Goal: Task Accomplishment & Management: Use online tool/utility

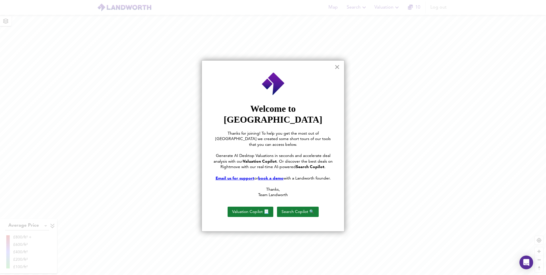
click at [339, 67] on button "×" at bounding box center [336, 66] width 5 height 9
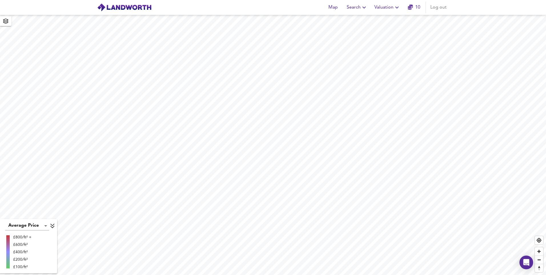
click at [390, 9] on span "Valuation" at bounding box center [387, 7] width 26 height 8
click at [390, 21] on li "New Valuation Report" at bounding box center [387, 20] width 68 height 10
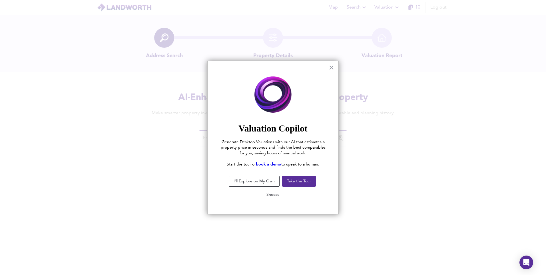
click at [276, 197] on button "Snooze" at bounding box center [273, 194] width 22 height 10
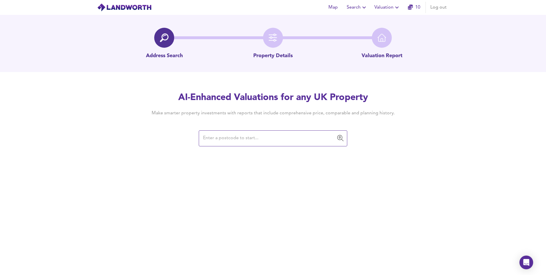
click at [282, 137] on input "text" at bounding box center [268, 138] width 135 height 11
paste input "PBJE5494461001"
type input "P"
paste input "SW10 0NU"
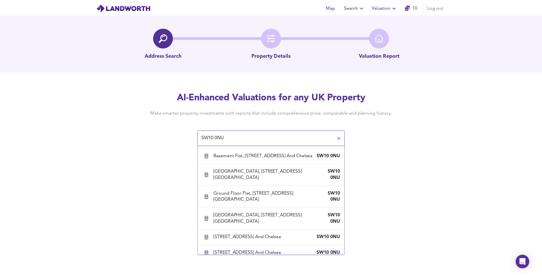
scroll to position [743, 0]
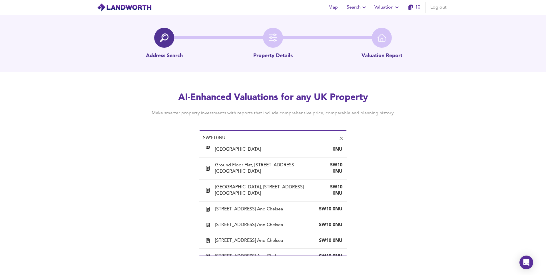
click at [254, 36] on div "Flat D, [STREET_ADDRESS] And Chelsea" at bounding box center [257, 33] width 85 height 6
type input "Flat D, [STREET_ADDRESS] And Chelsea"
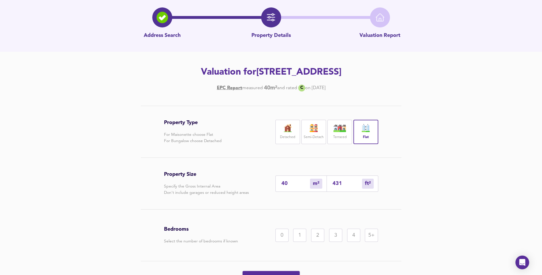
scroll to position [65, 0]
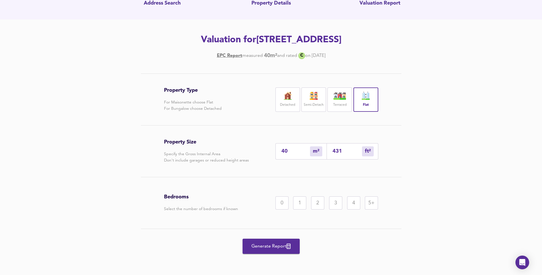
click at [303, 203] on div "1" at bounding box center [299, 202] width 13 height 13
click at [284, 248] on span "Generate Report" at bounding box center [271, 246] width 46 height 8
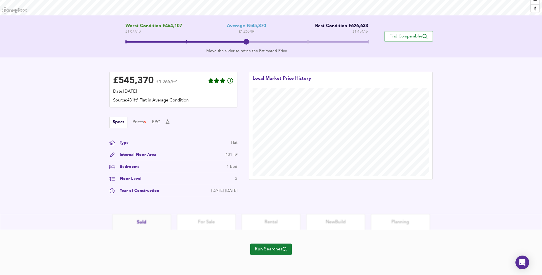
scroll to position [104, 0]
click at [260, 251] on span "Run Searches" at bounding box center [271, 249] width 32 height 8
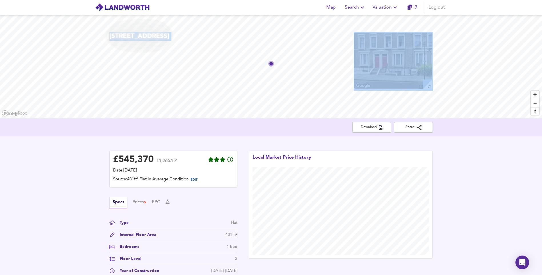
click at [221, 65] on div "[STREET_ADDRESS]" at bounding box center [271, 66] width 542 height 103
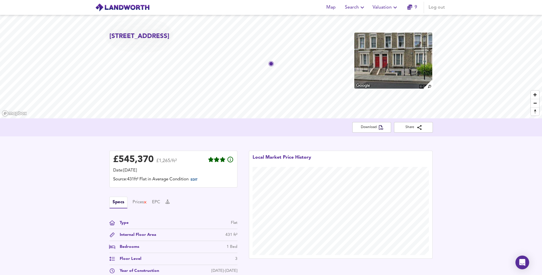
click at [164, 145] on div "£ 545,370 £1,265/ft² Date: [DATE] Source: 431ft² Flat in Average Condition EDIT…" at bounding box center [173, 215] width 139 height 141
click at [141, 202] on div "Prices" at bounding box center [140, 202] width 15 height 6
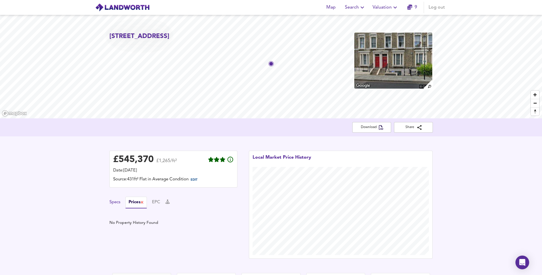
click at [117, 203] on button "Specs" at bounding box center [114, 202] width 11 height 6
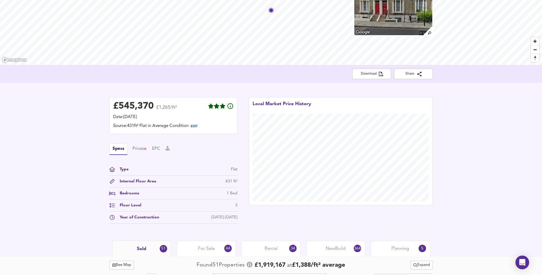
scroll to position [57, 0]
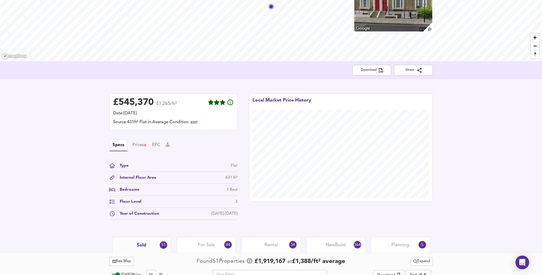
click at [154, 180] on div "Internal Floor Area" at bounding box center [135, 178] width 41 height 6
click at [223, 180] on div "Internal Floor Area 431 ft²" at bounding box center [173, 179] width 128 height 9
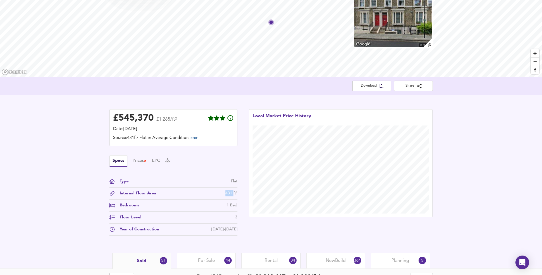
scroll to position [29, 0]
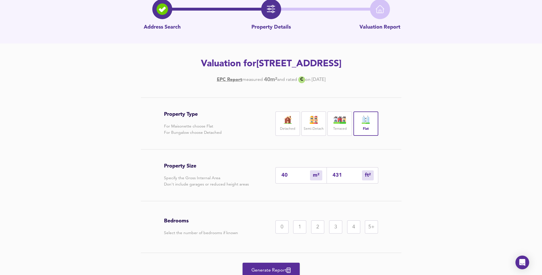
scroll to position [65, 0]
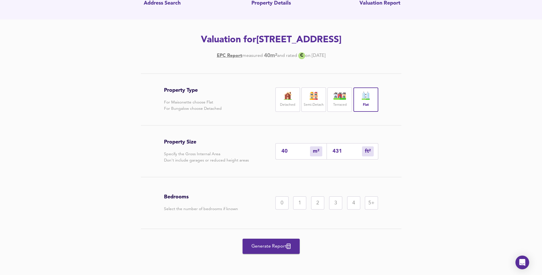
drag, startPoint x: 296, startPoint y: 155, endPoint x: 239, endPoint y: 145, distance: 58.0
click at [239, 145] on div "Property Size Specify the Gross Internal Area Don't include garages or reduced …" at bounding box center [271, 150] width 214 height 51
type input "3"
type input "32"
type input "33"
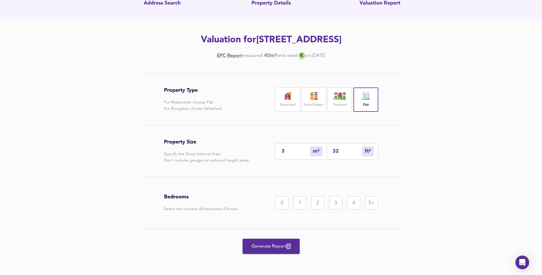
type input "355"
type input "33"
click at [296, 204] on div "1" at bounding box center [299, 202] width 13 height 13
click at [282, 246] on span "Generate Report" at bounding box center [271, 246] width 46 height 8
